Goal: Obtain resource: Download file/media

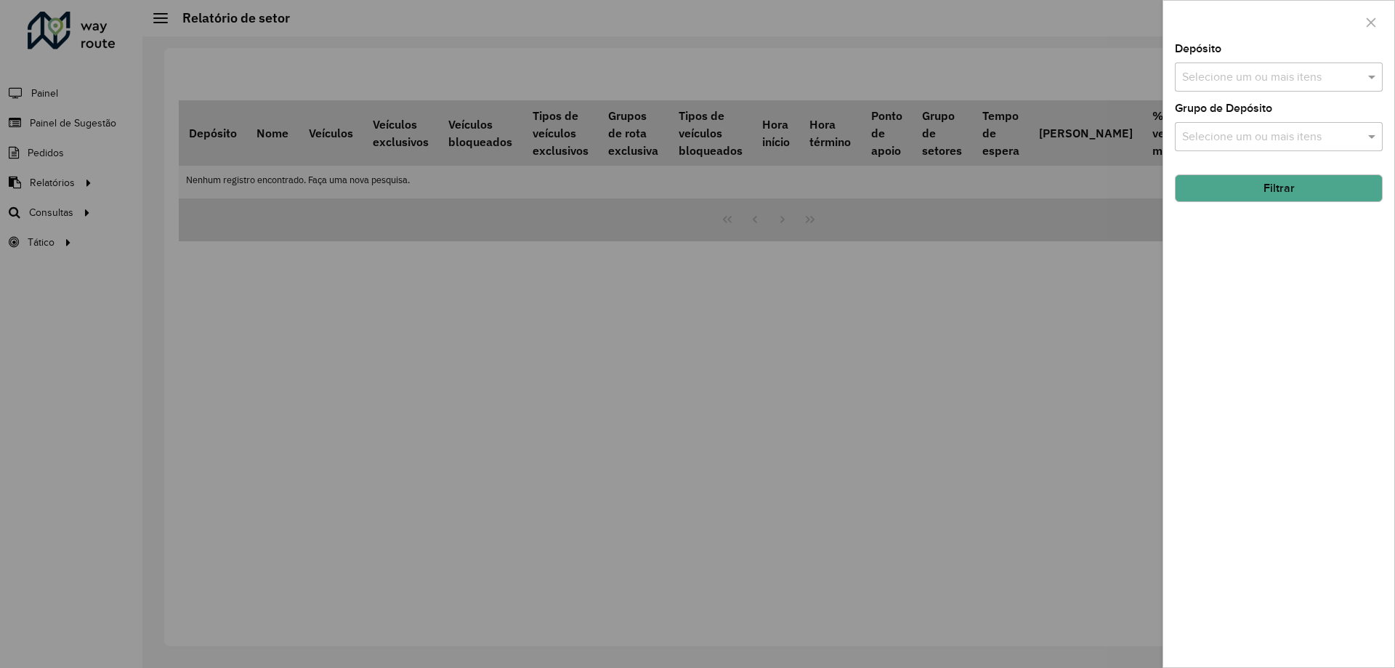
click at [612, 457] on div at bounding box center [697, 334] width 1395 height 668
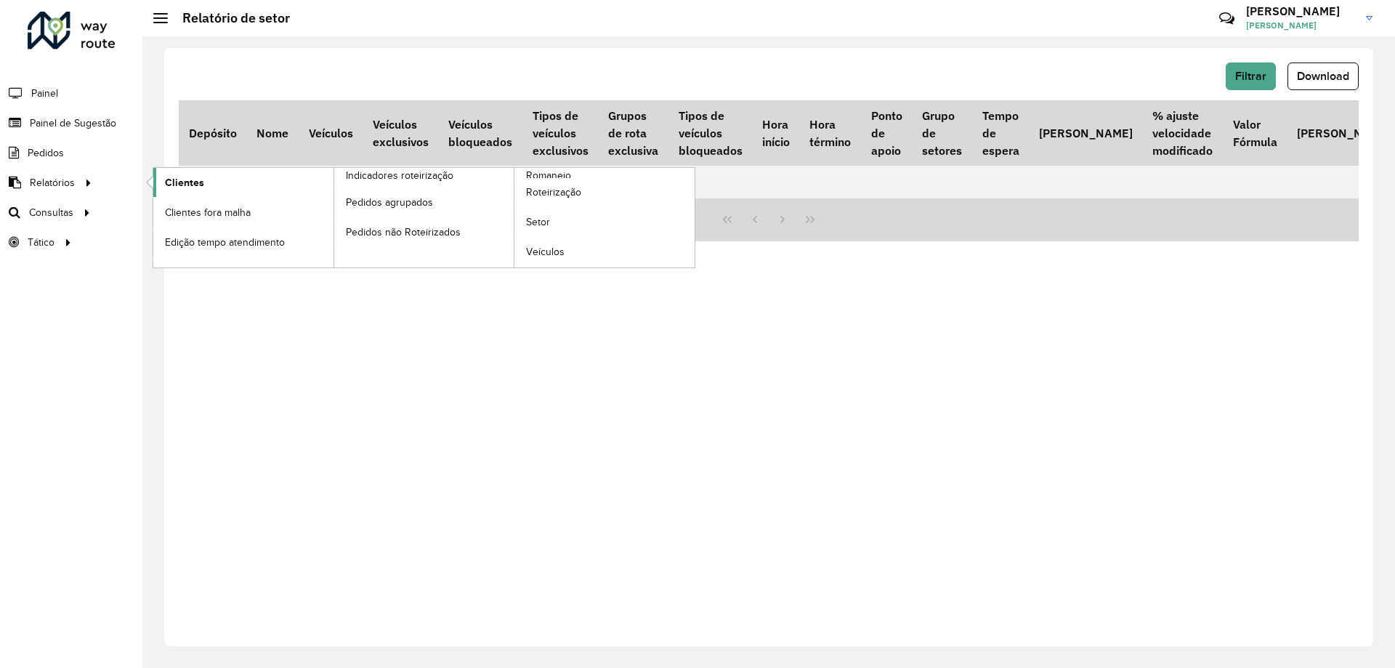
click at [243, 182] on link "Clientes" at bounding box center [243, 182] width 180 height 29
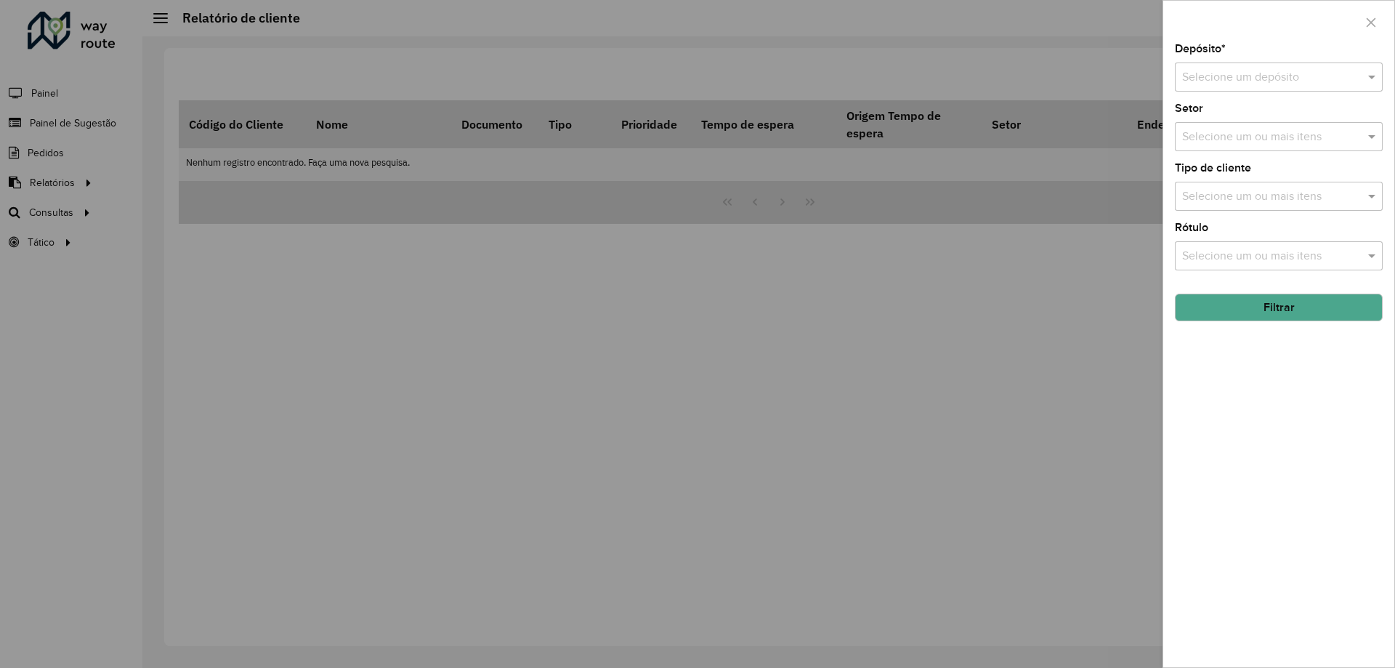
click at [1259, 67] on div "Selecione um depósito" at bounding box center [1279, 76] width 208 height 29
click at [1244, 110] on div "CDD [GEOGRAPHIC_DATA]" at bounding box center [1278, 119] width 206 height 25
click at [1264, 314] on button "Filtrar" at bounding box center [1279, 307] width 208 height 28
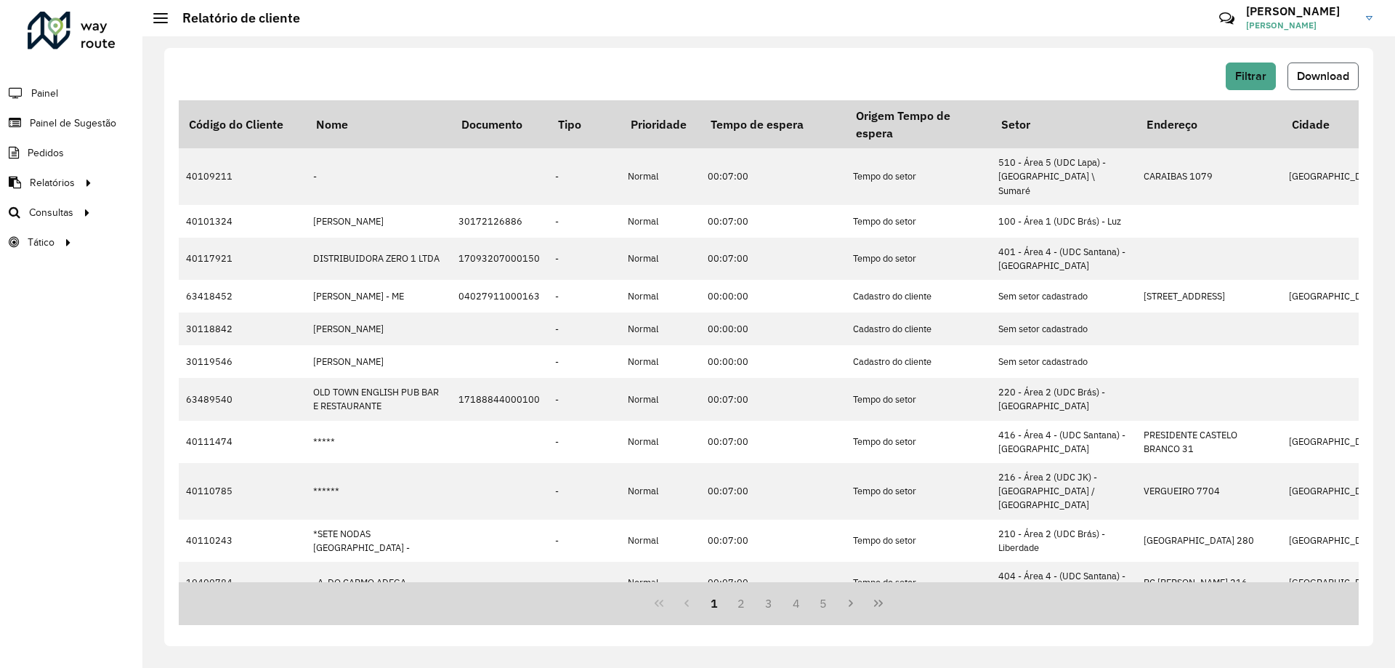
click at [1308, 71] on span "Download" at bounding box center [1323, 76] width 52 height 12
